Goal: Browse casually

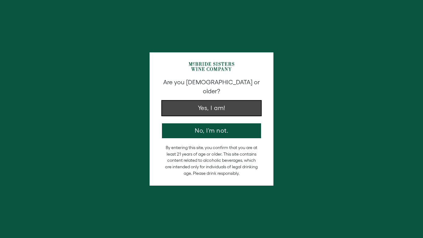
click at [229, 101] on button "Yes, I am!" at bounding box center [211, 108] width 99 height 15
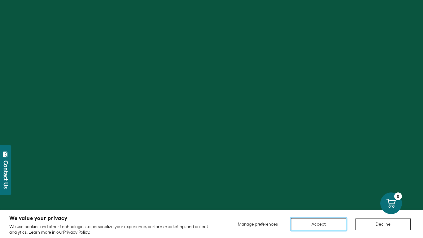
click at [311, 223] on button "Accept" at bounding box center [318, 224] width 55 height 12
click at [315, 224] on button "Accept" at bounding box center [318, 224] width 55 height 12
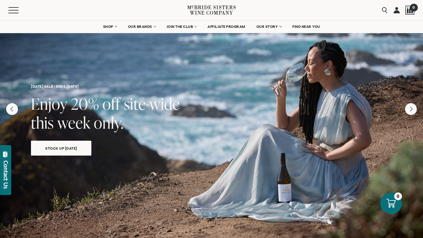
click at [409, 10] on div at bounding box center [409, 10] width 9 height 9
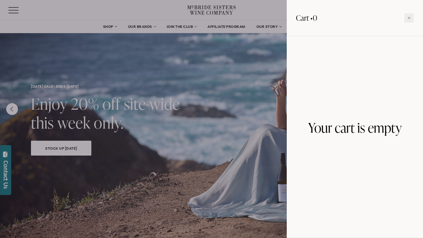
click at [265, 82] on div at bounding box center [211, 119] width 423 height 238
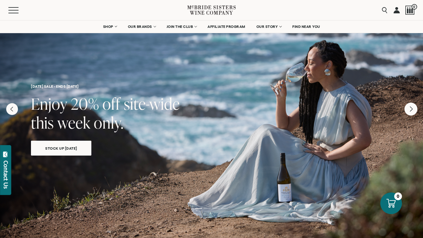
click at [406, 112] on icon "Next" at bounding box center [410, 108] width 13 height 13
